Goal: Check status: Check status

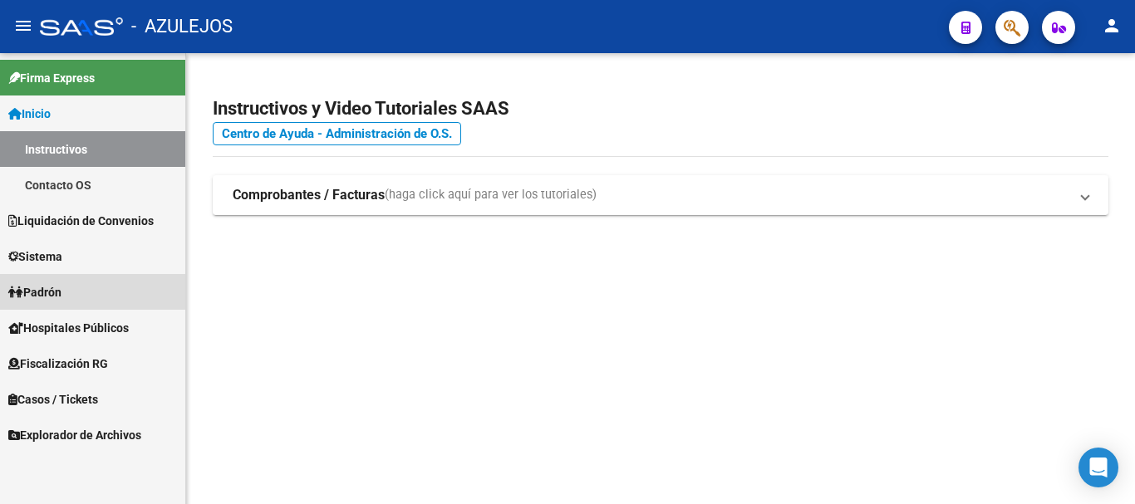
click at [61, 291] on span "Padrón" at bounding box center [34, 292] width 53 height 18
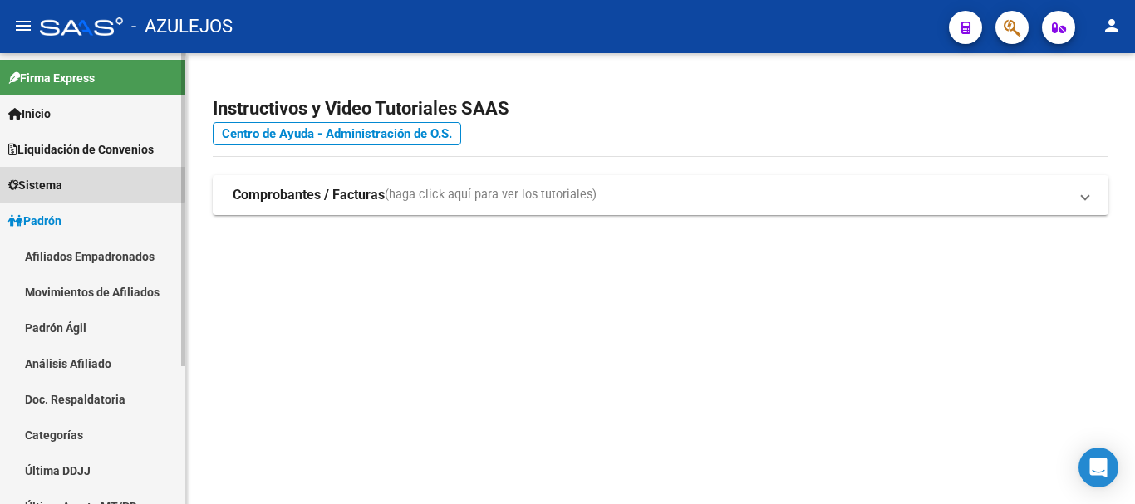
click at [53, 172] on link "Sistema" at bounding box center [92, 185] width 185 height 36
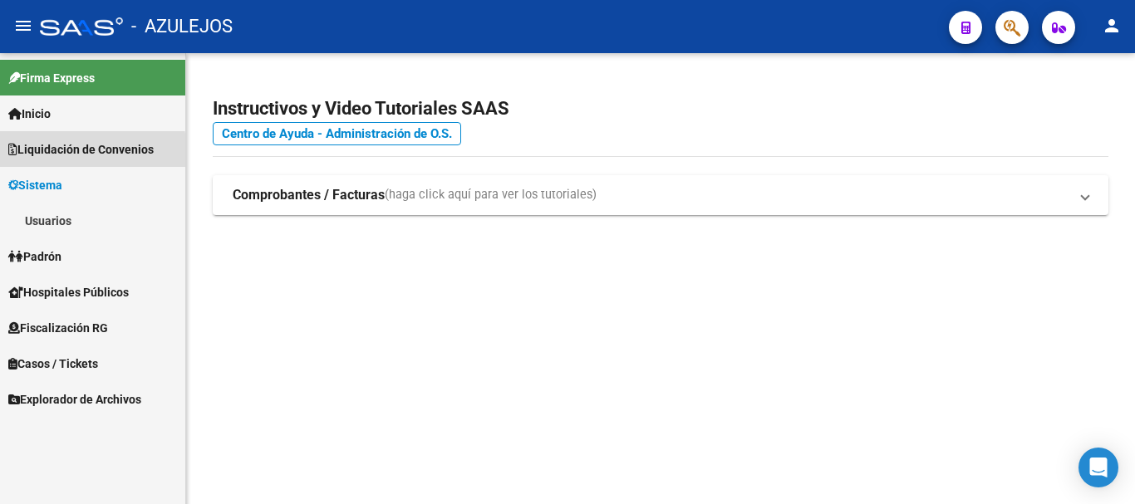
click at [66, 153] on span "Liquidación de Convenios" at bounding box center [80, 149] width 145 height 18
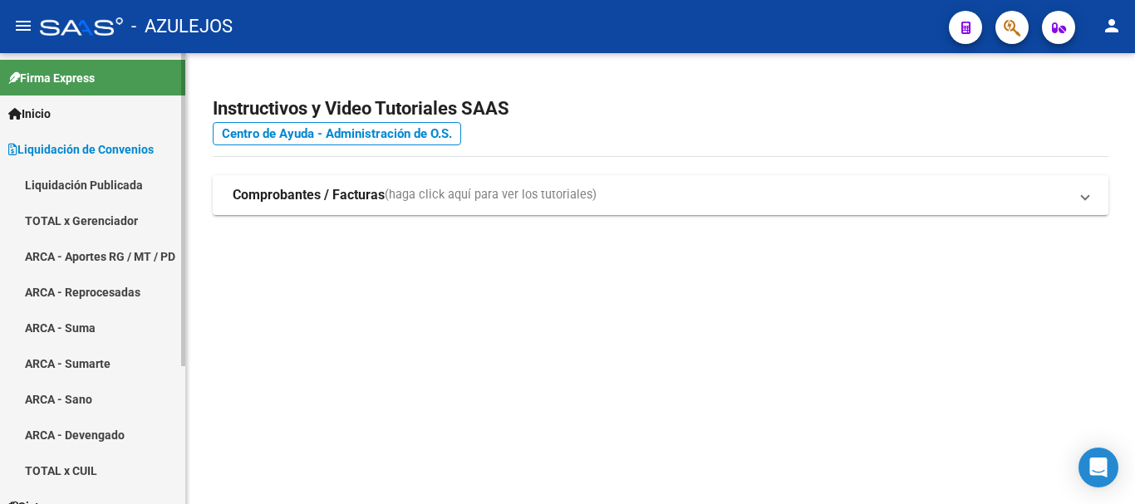
click at [51, 117] on span "Inicio" at bounding box center [29, 114] width 42 height 18
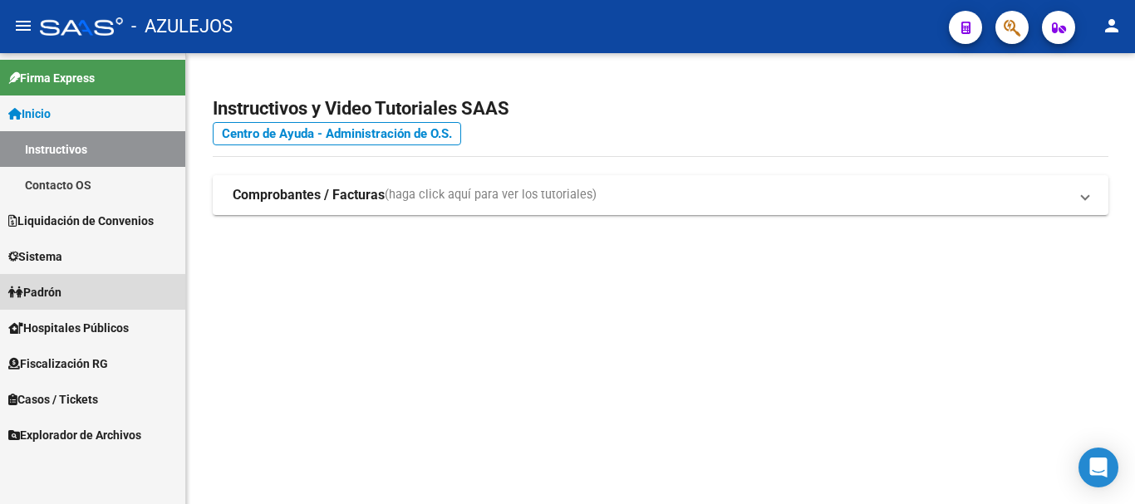
click at [59, 286] on span "Padrón" at bounding box center [34, 292] width 53 height 18
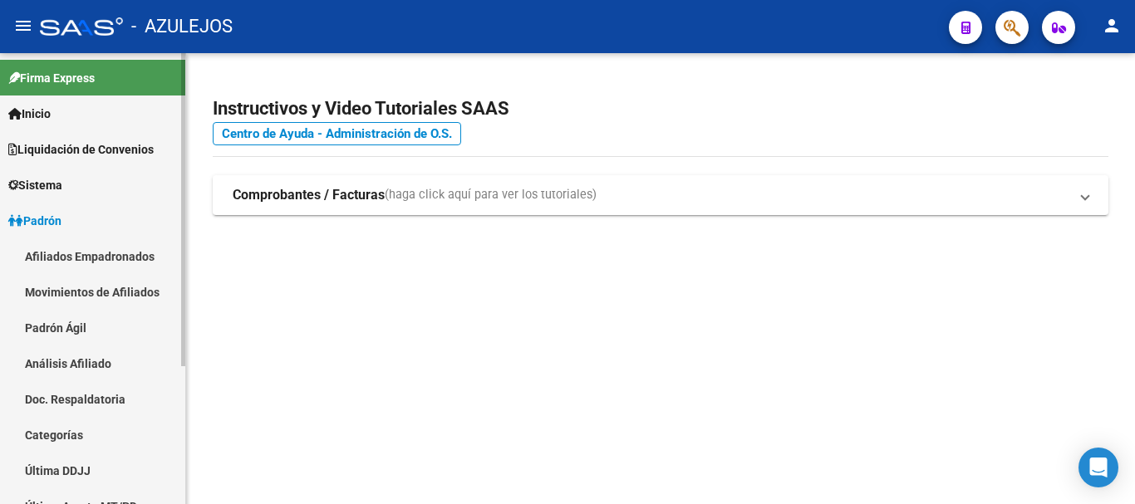
click at [72, 255] on link "Afiliados Empadronados" at bounding box center [92, 256] width 185 height 36
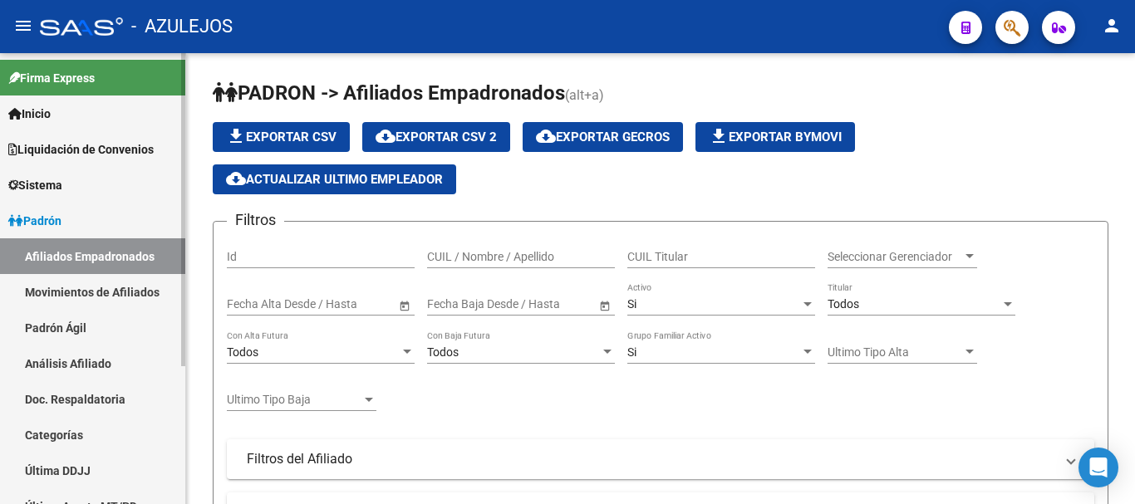
click at [70, 356] on link "Análisis Afiliado" at bounding box center [92, 364] width 185 height 36
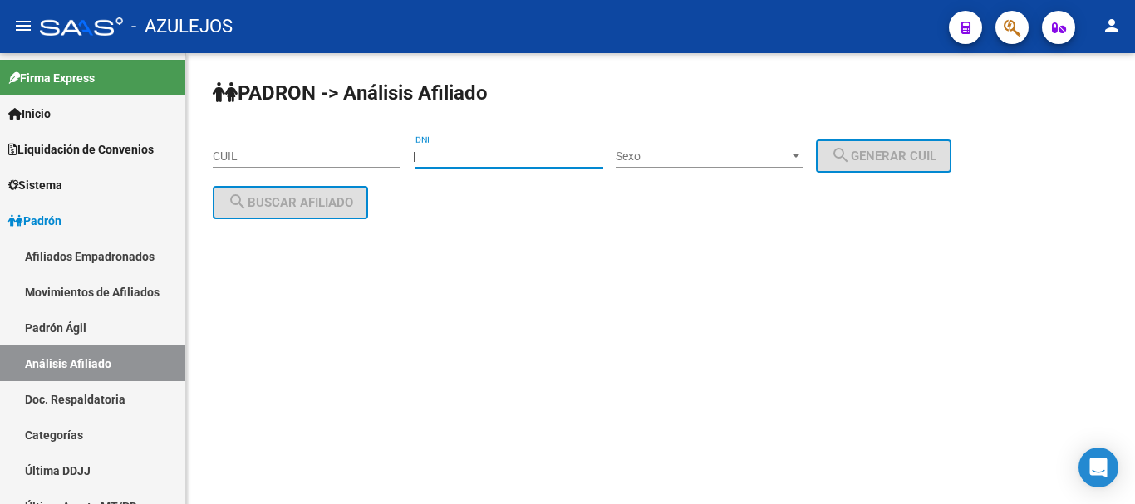
click at [459, 150] on input "DNI" at bounding box center [509, 157] width 188 height 14
paste input "94276260"
type input "94276260"
click at [708, 136] on div "Sexo Sexo" at bounding box center [710, 151] width 188 height 33
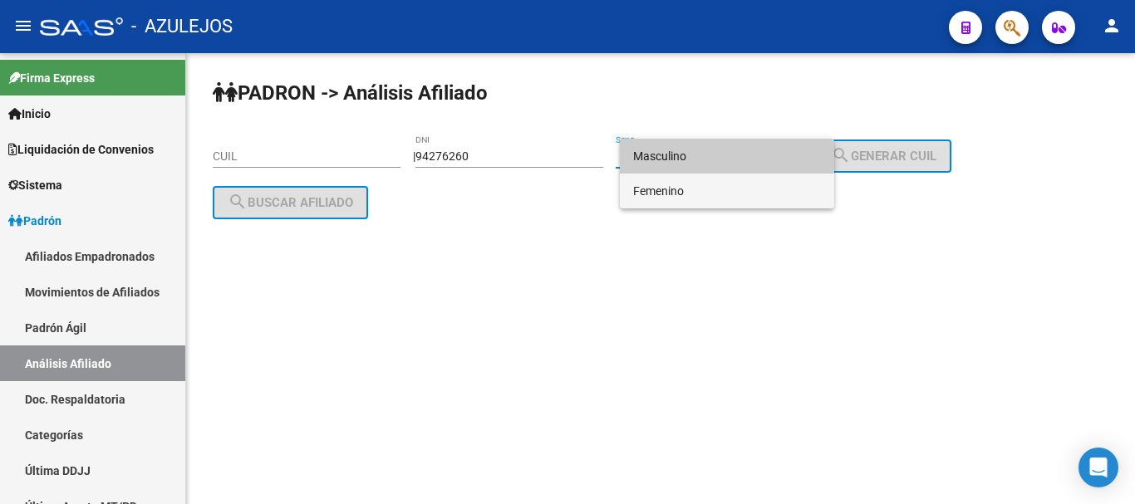
click at [685, 195] on span "Femenino" at bounding box center [727, 191] width 188 height 35
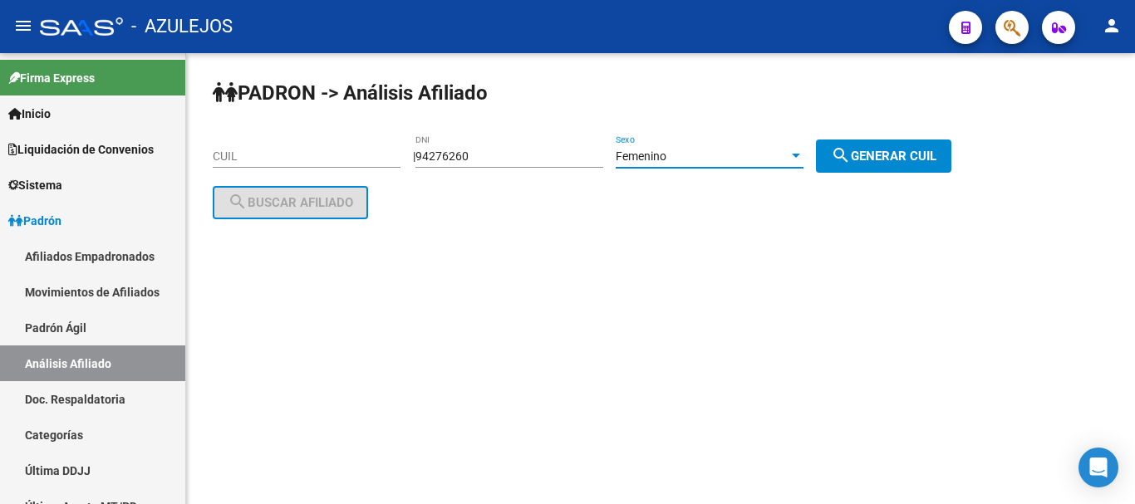
click at [710, 155] on div "Femenino" at bounding box center [702, 157] width 173 height 14
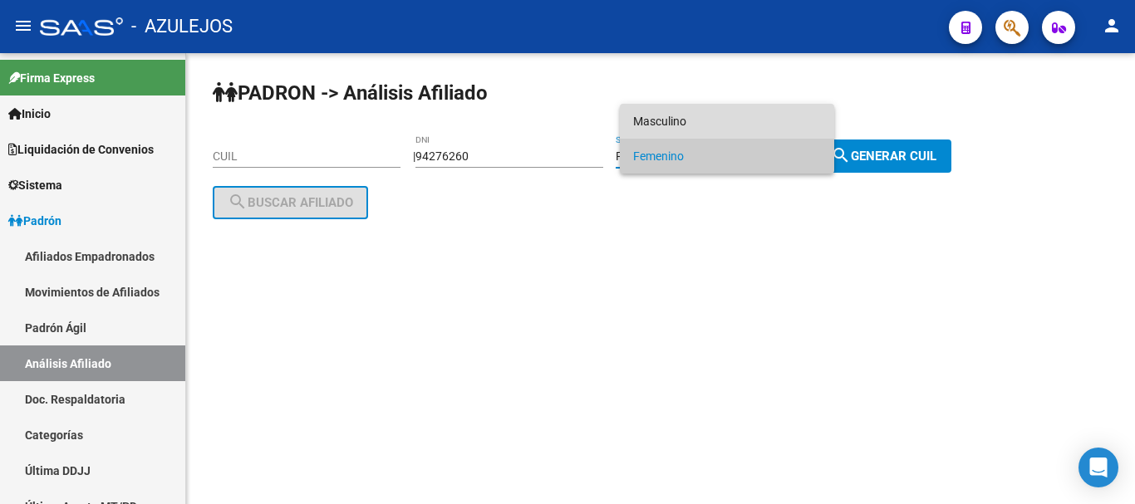
click at [653, 135] on span "Masculino" at bounding box center [727, 121] width 188 height 35
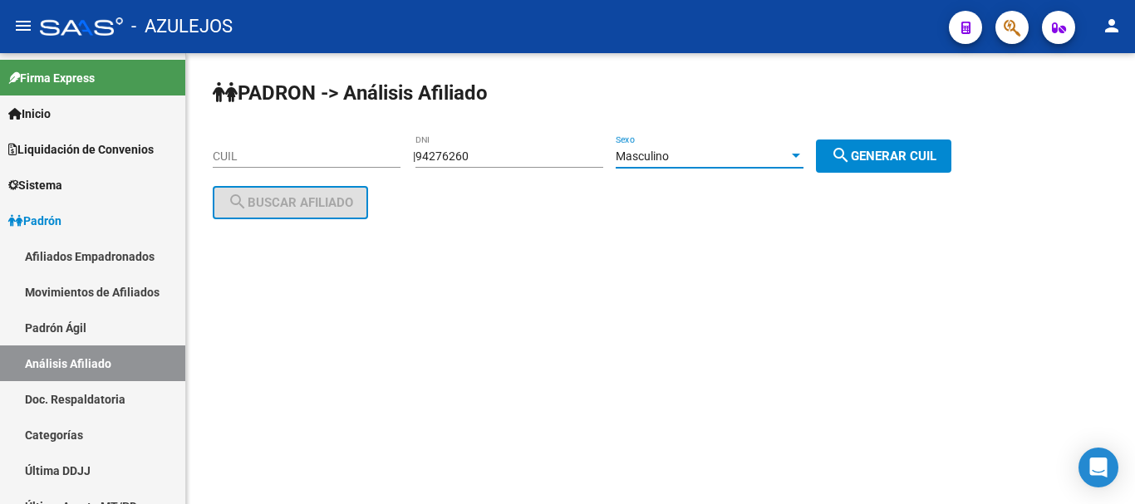
click at [892, 160] on span "search Generar CUIL" at bounding box center [884, 156] width 106 height 15
type input "20-94276260-8"
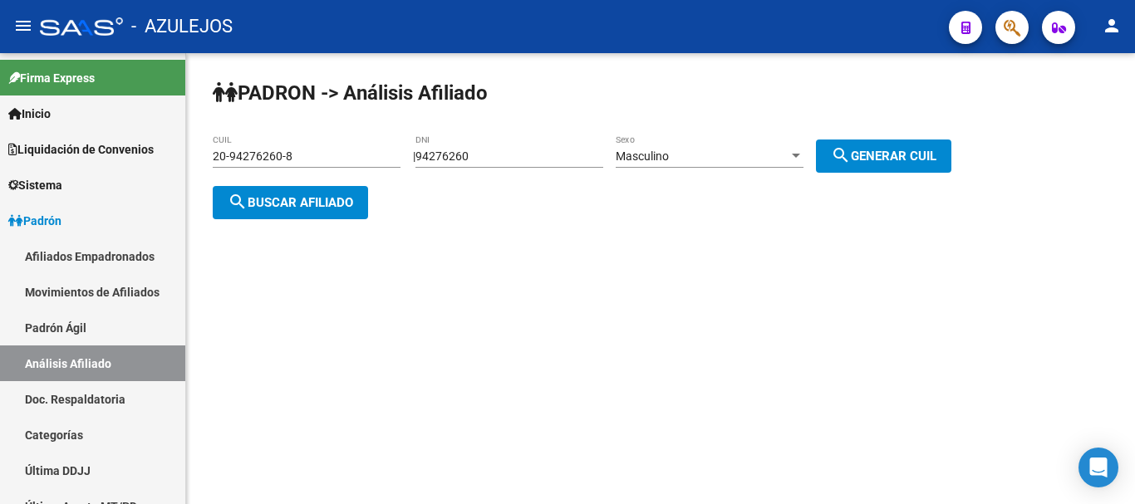
click at [228, 193] on button "search Buscar afiliado" at bounding box center [290, 202] width 155 height 33
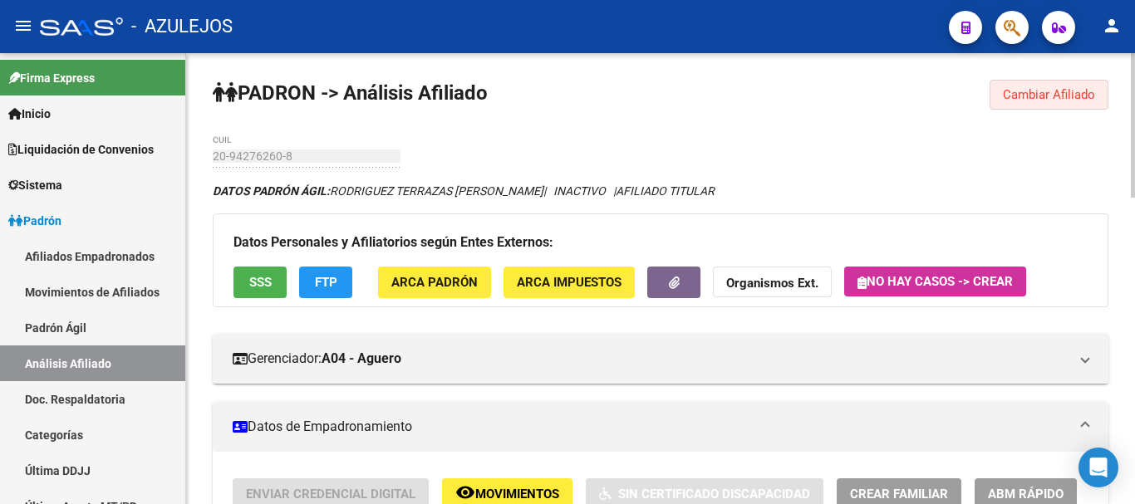
click at [1046, 88] on span "Cambiar Afiliado" at bounding box center [1049, 94] width 92 height 15
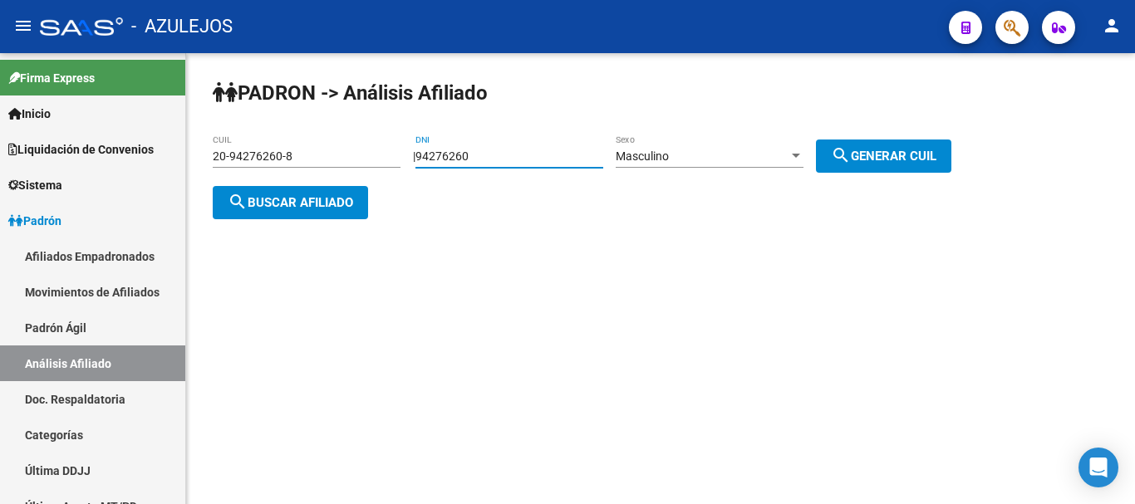
drag, startPoint x: 537, startPoint y: 161, endPoint x: 377, endPoint y: 155, distance: 159.7
click at [377, 155] on app-analisis-afiliado "PADRON -> Análisis Afiliado 20-94276260-8 CUIL | 94276260 DNI Masculino Sexo se…" at bounding box center [588, 180] width 751 height 60
type input "39433153"
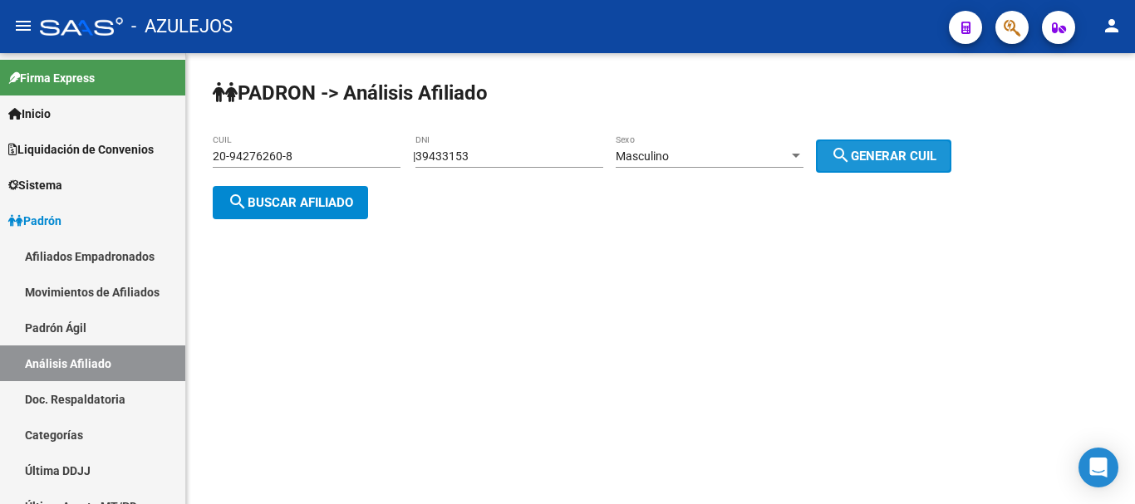
click at [897, 164] on button "search Generar CUIL" at bounding box center [883, 156] width 135 height 33
type input "20-39433153-9"
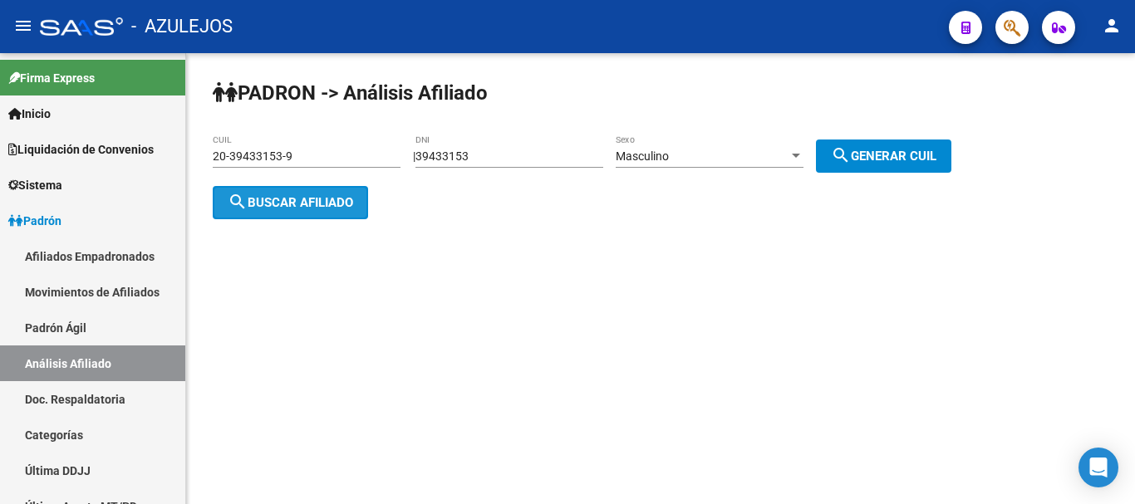
click at [330, 211] on button "search Buscar afiliado" at bounding box center [290, 202] width 155 height 33
